Goal: Task Accomplishment & Management: Use online tool/utility

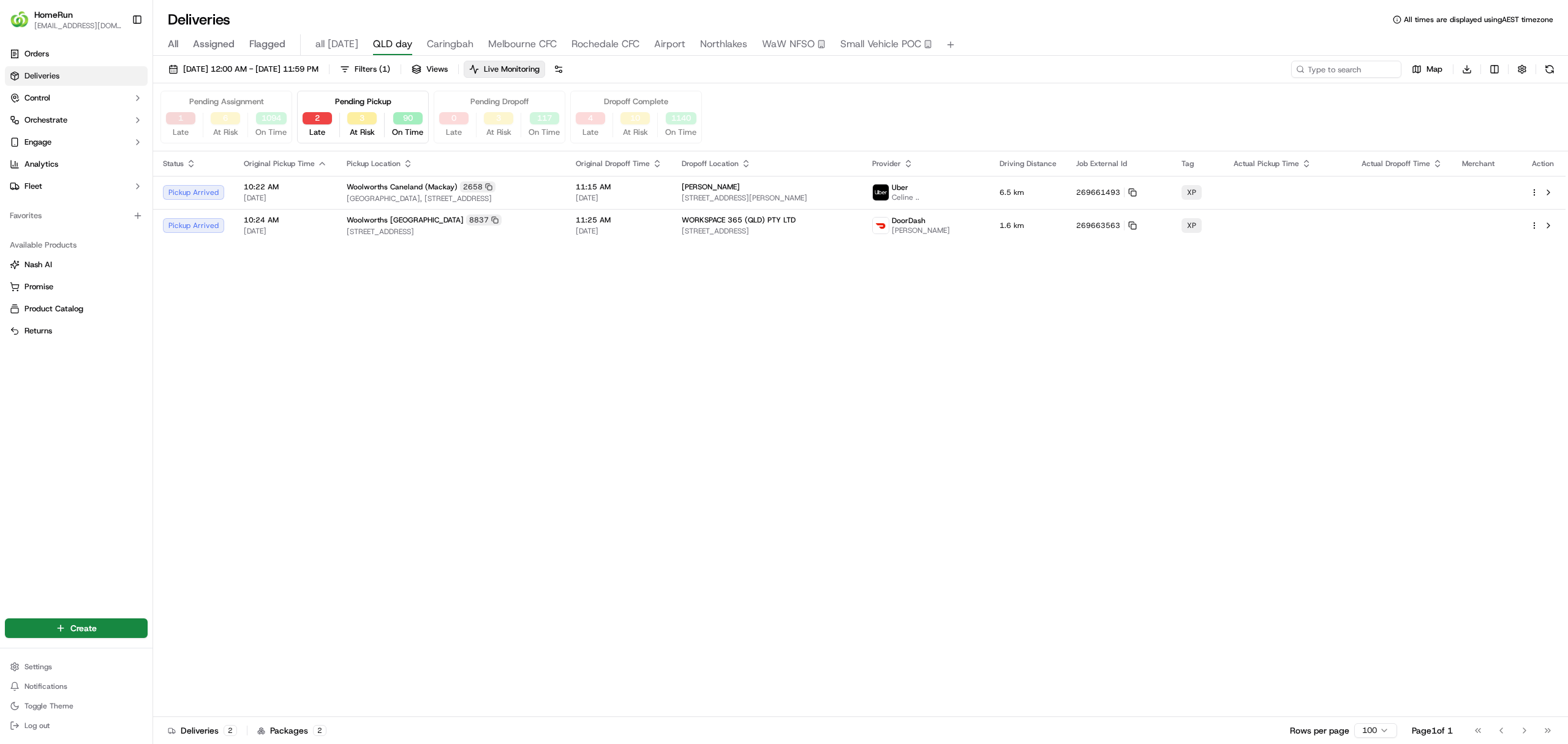
click at [170, 114] on button "1" at bounding box center [181, 118] width 29 height 12
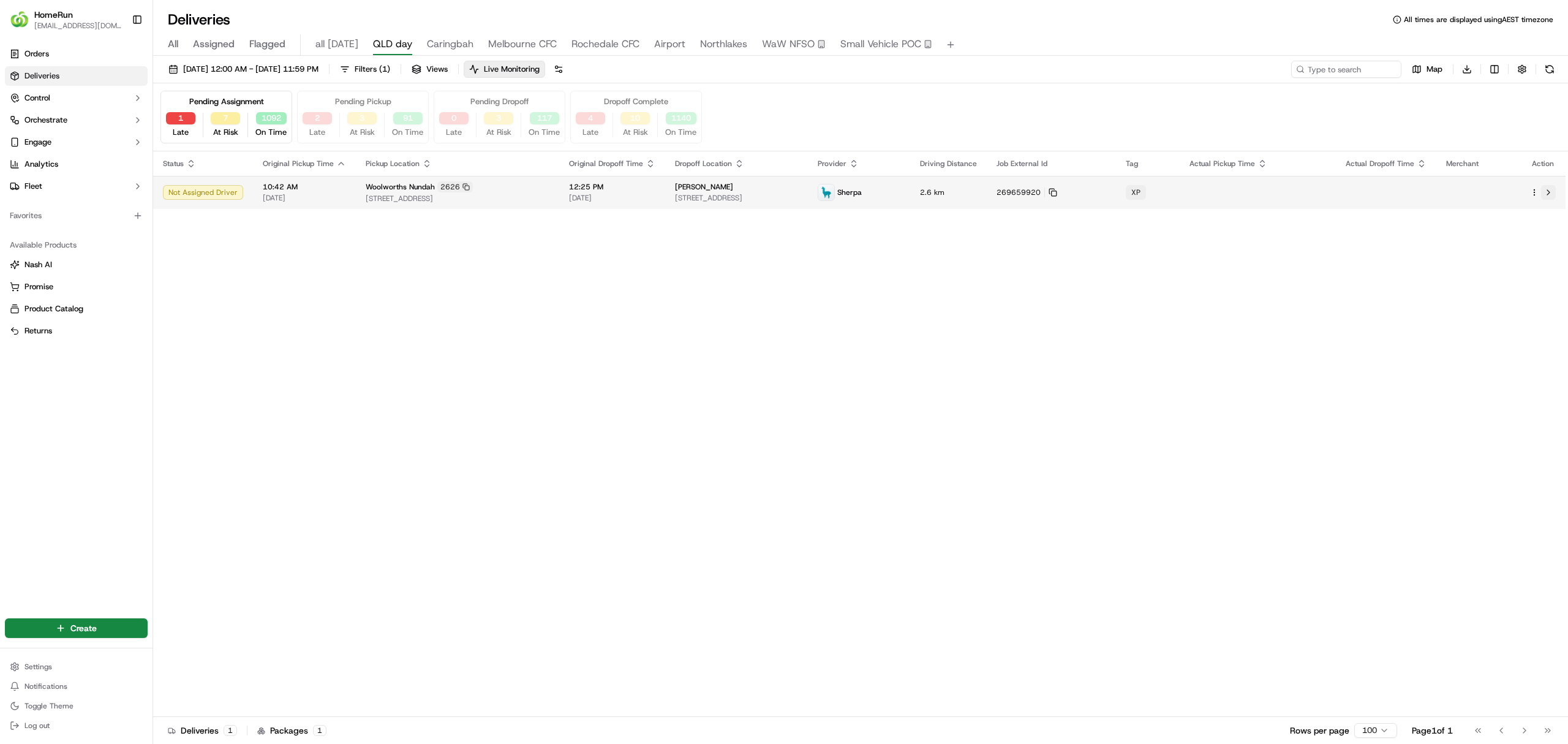
click at [1546, 191] on button at bounding box center [1548, 193] width 15 height 15
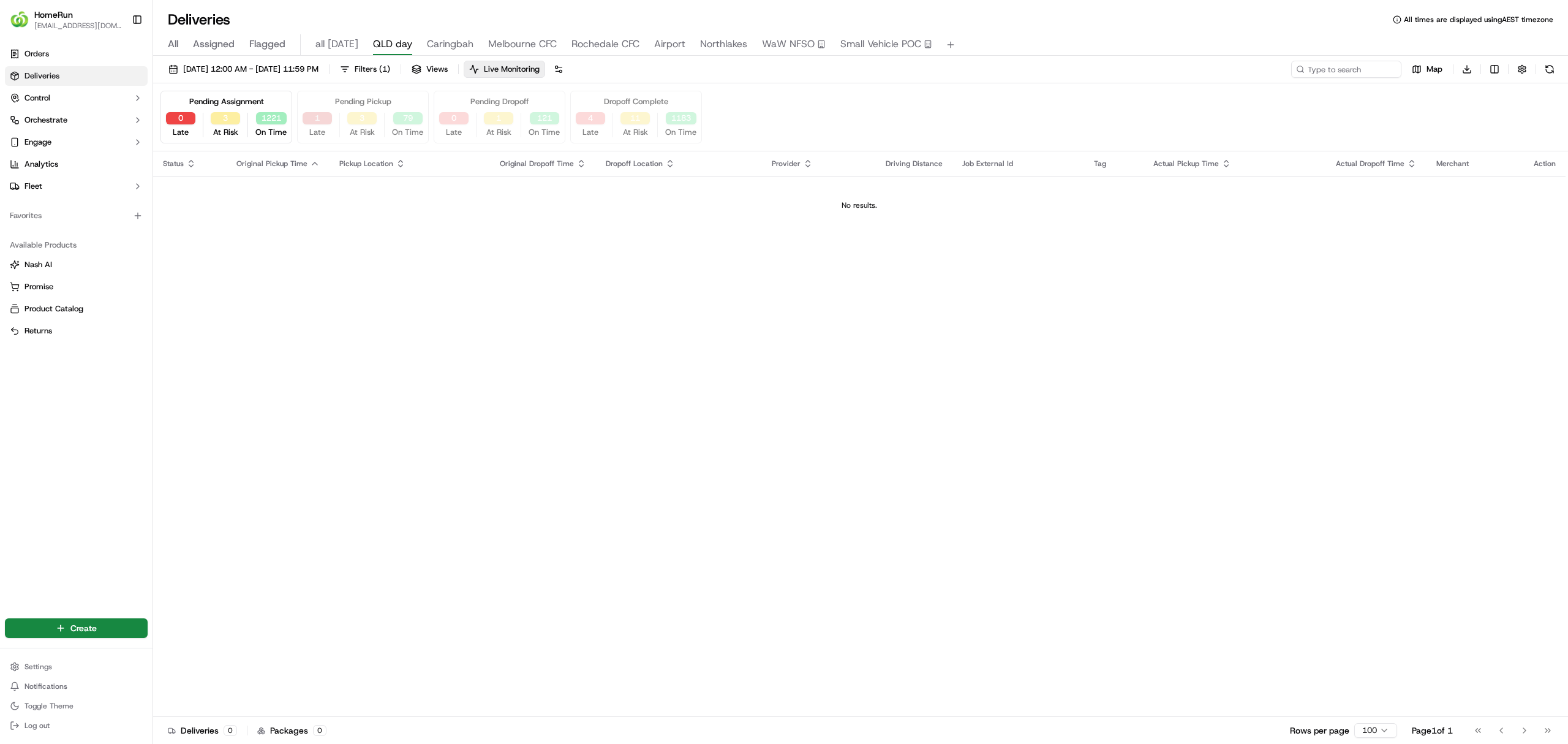
click at [319, 121] on button "1" at bounding box center [317, 118] width 29 height 12
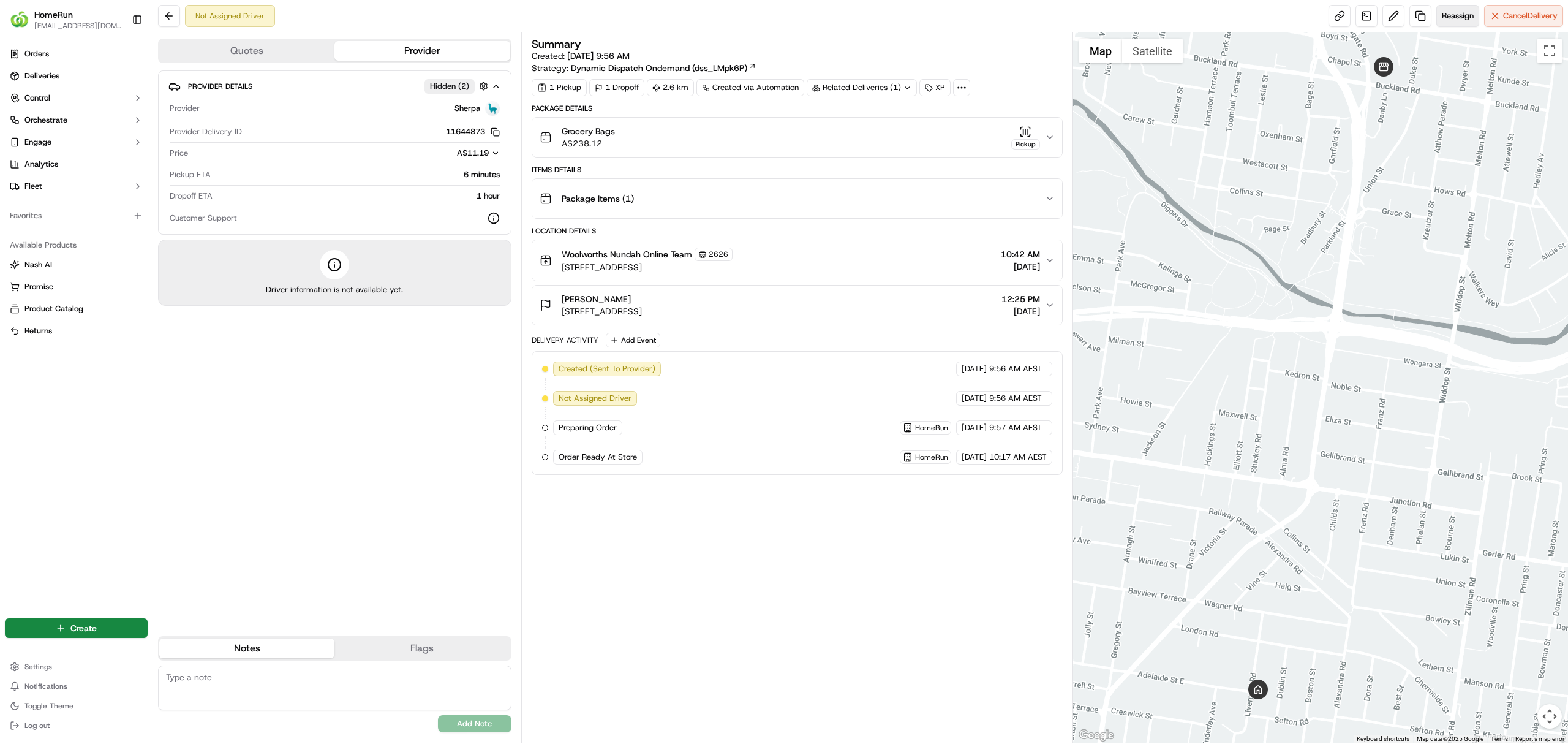
click at [1450, 13] on span "Reassign" at bounding box center [1458, 16] width 32 height 11
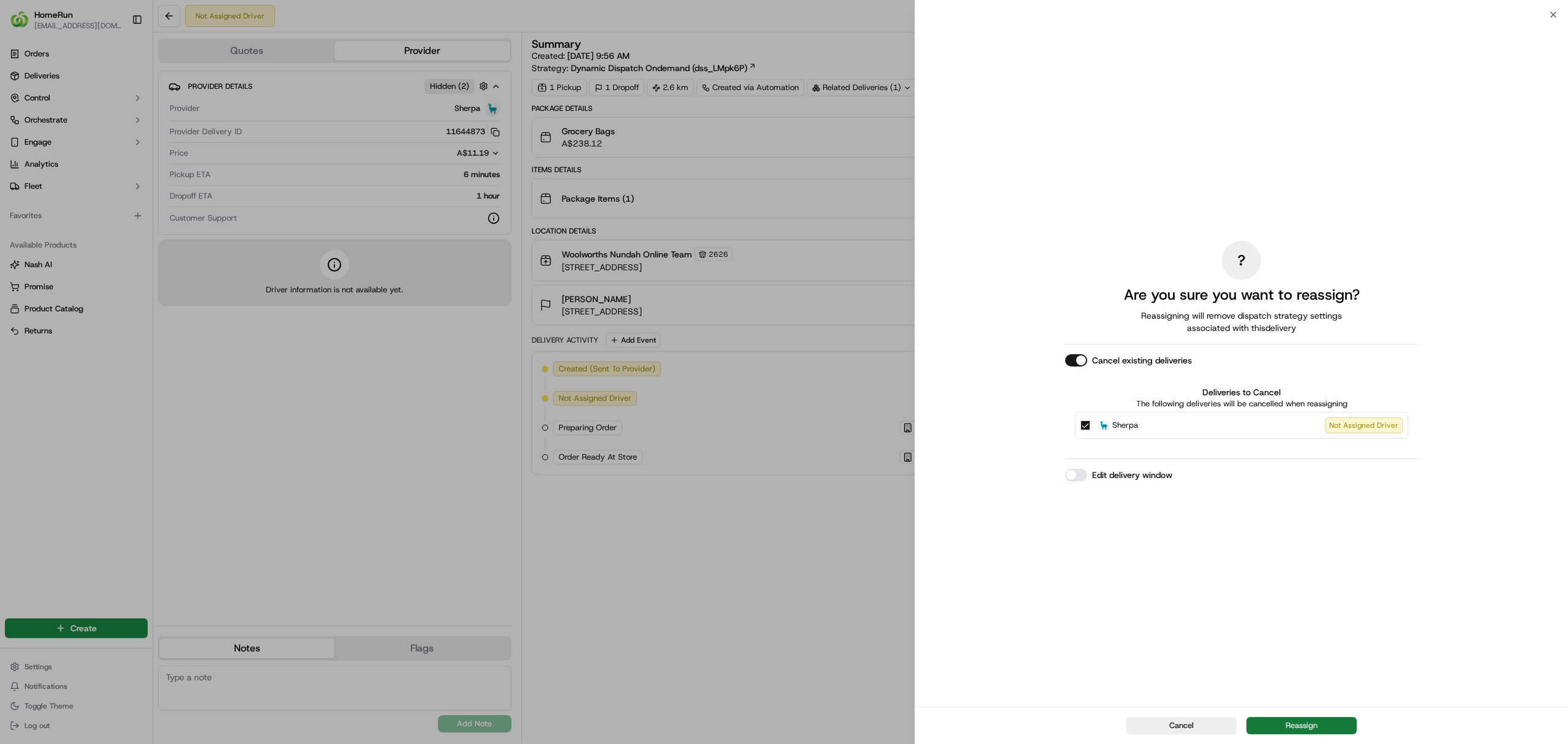
click at [1321, 727] on button "Reassign" at bounding box center [1301, 726] width 110 height 17
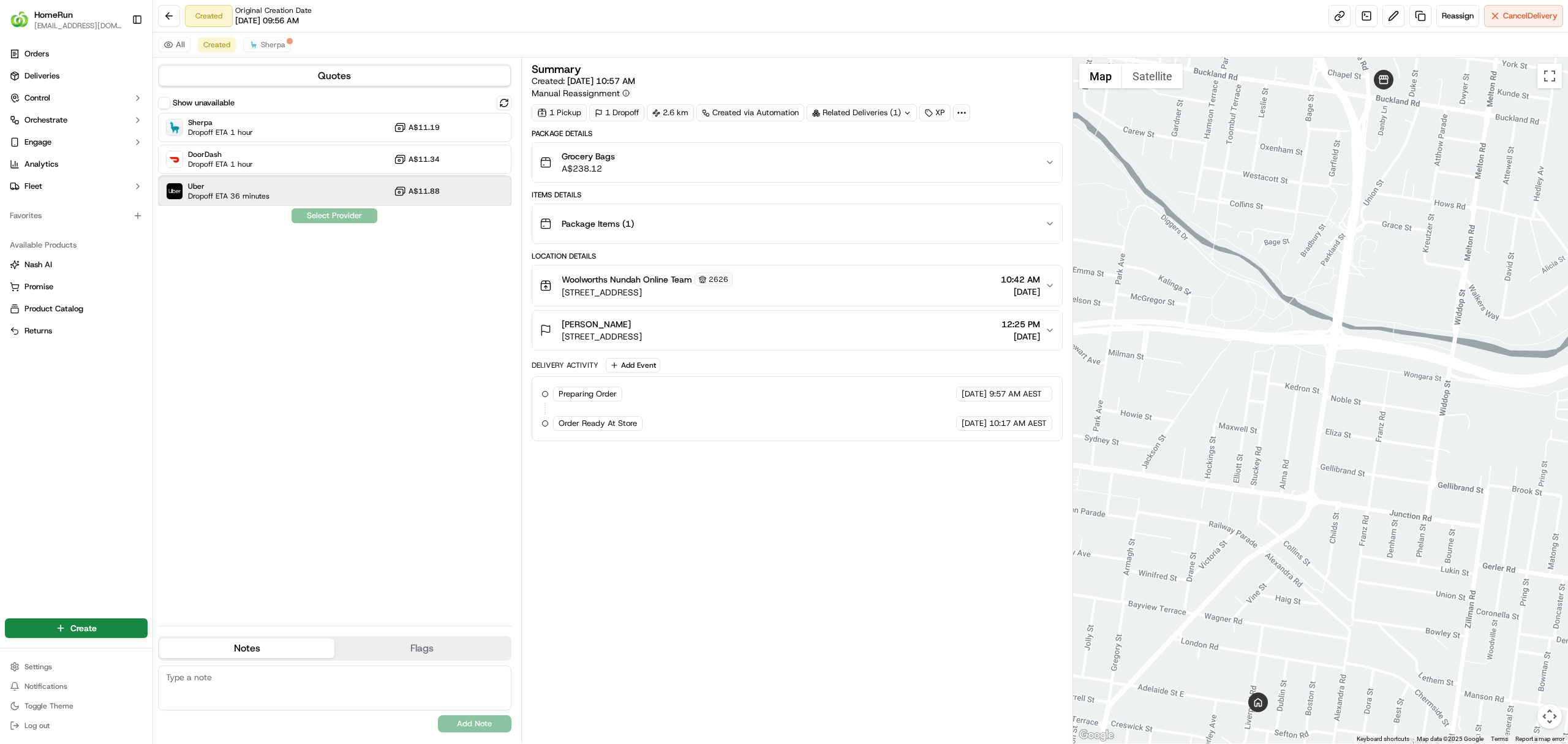
click at [233, 182] on span "Uber" at bounding box center [229, 186] width 82 height 10
click at [353, 221] on button "Assign Provider" at bounding box center [334, 215] width 87 height 15
